Goal: Go to known website: Access a specific website the user already knows

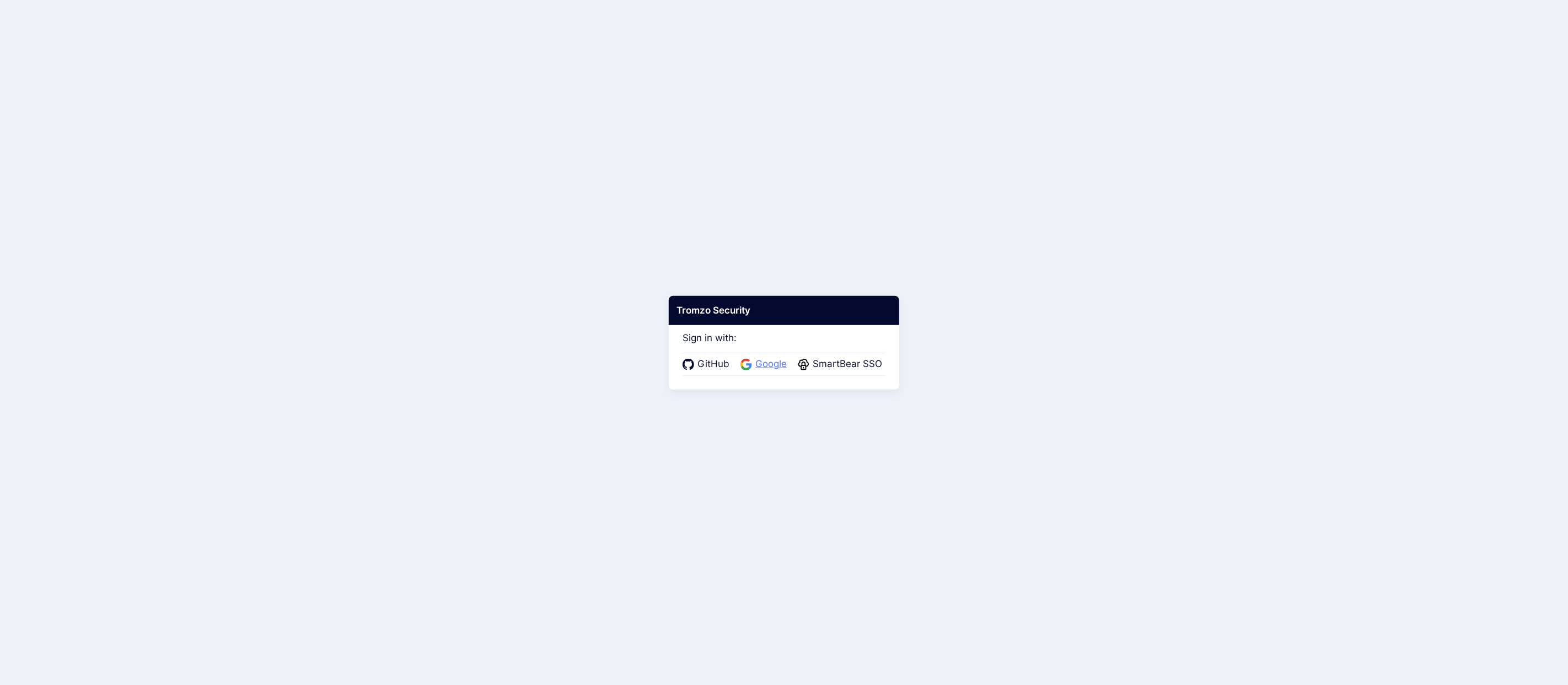
click at [771, 357] on span "Google" at bounding box center [770, 364] width 38 height 14
